Goal: Task Accomplishment & Management: Manage account settings

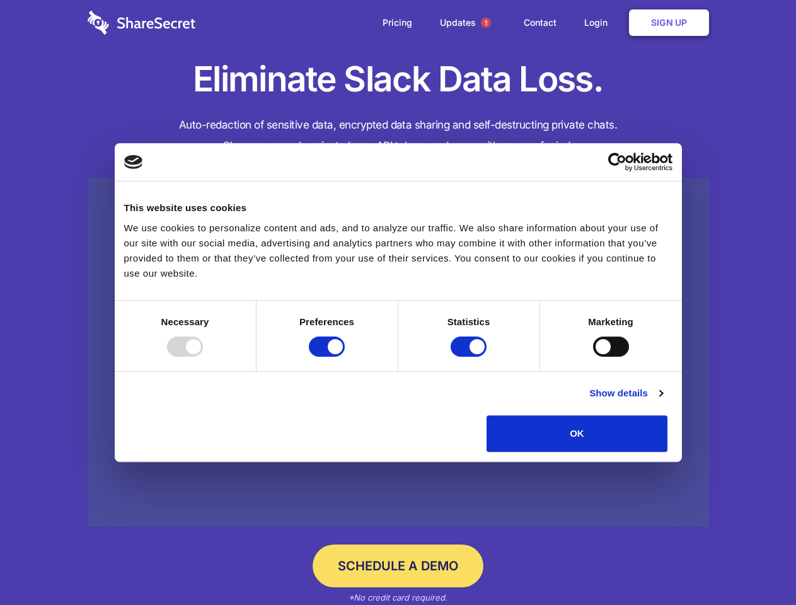
click at [203, 357] on div at bounding box center [185, 347] width 36 height 20
click at [345, 357] on input "Preferences" at bounding box center [327, 347] width 36 height 20
checkbox input "false"
click at [470, 357] on input "Statistics" at bounding box center [469, 347] width 36 height 20
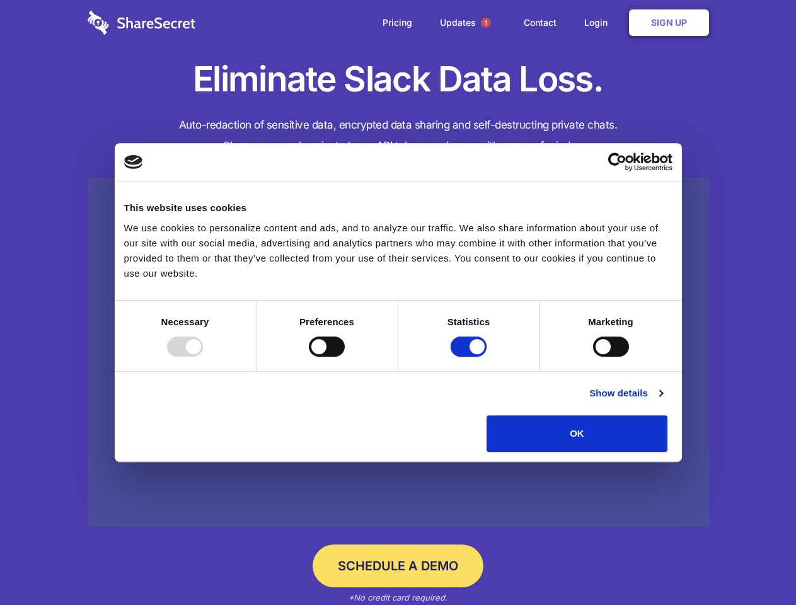
checkbox input "false"
click at [593, 357] on input "Marketing" at bounding box center [611, 347] width 36 height 20
checkbox input "true"
click at [663, 401] on link "Show details" at bounding box center [625, 393] width 73 height 15
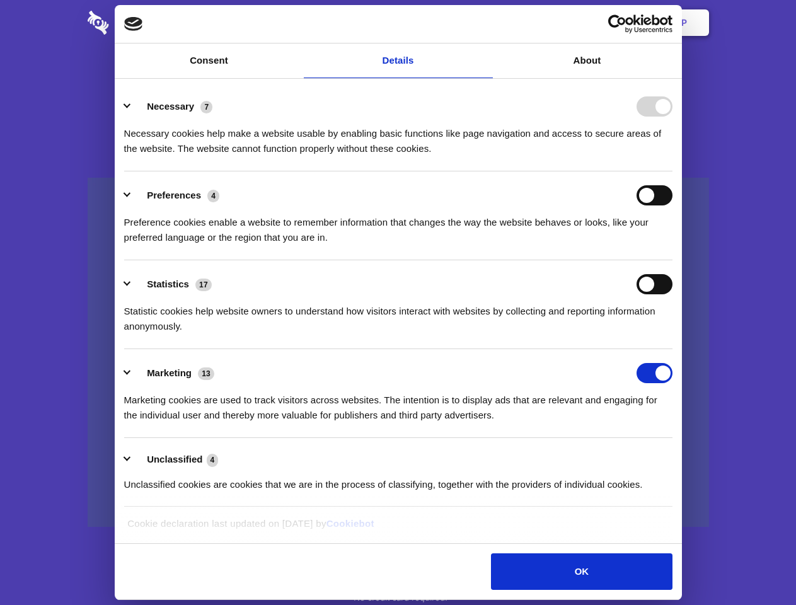
click at [673, 171] on li "Necessary 7 Necessary cookies help make a website usable by enabling basic func…" at bounding box center [398, 127] width 548 height 89
